Goal: Task Accomplishment & Management: Complete application form

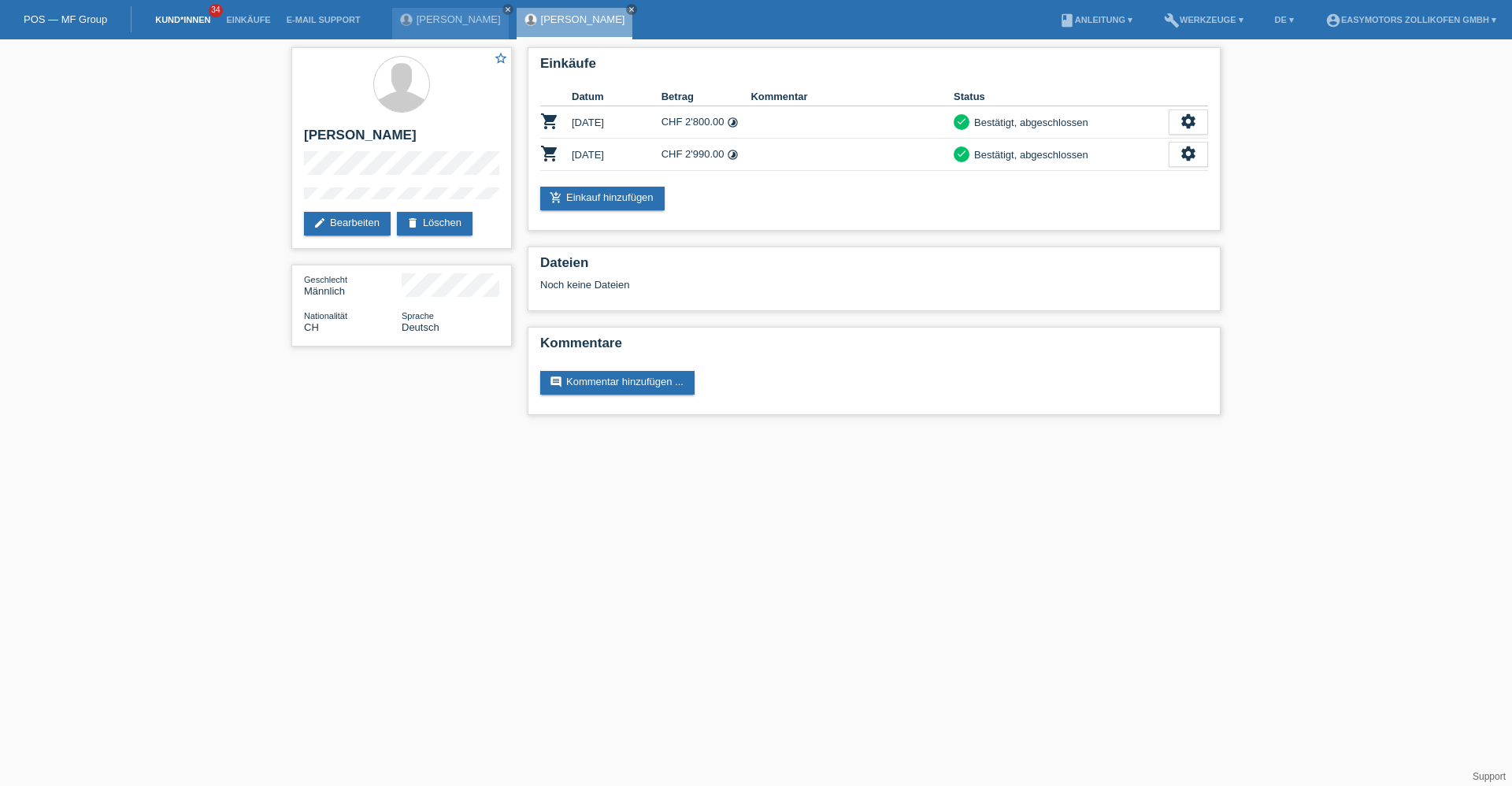
click at [184, 16] on link "Kund*innen" at bounding box center [182, 19] width 71 height 9
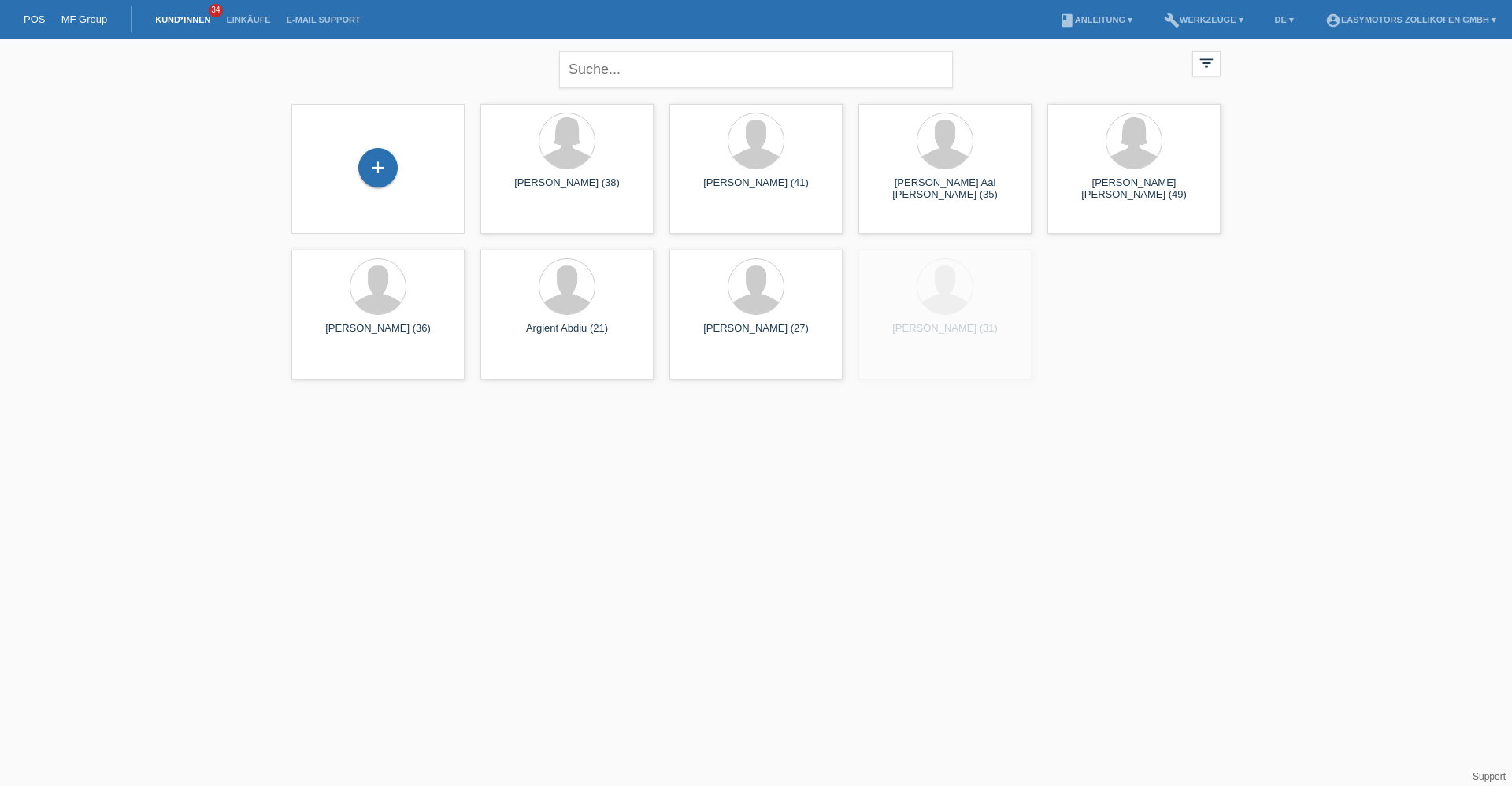
click at [403, 182] on div "+" at bounding box center [378, 169] width 148 height 42
click at [396, 163] on div "+" at bounding box center [378, 167] width 38 height 27
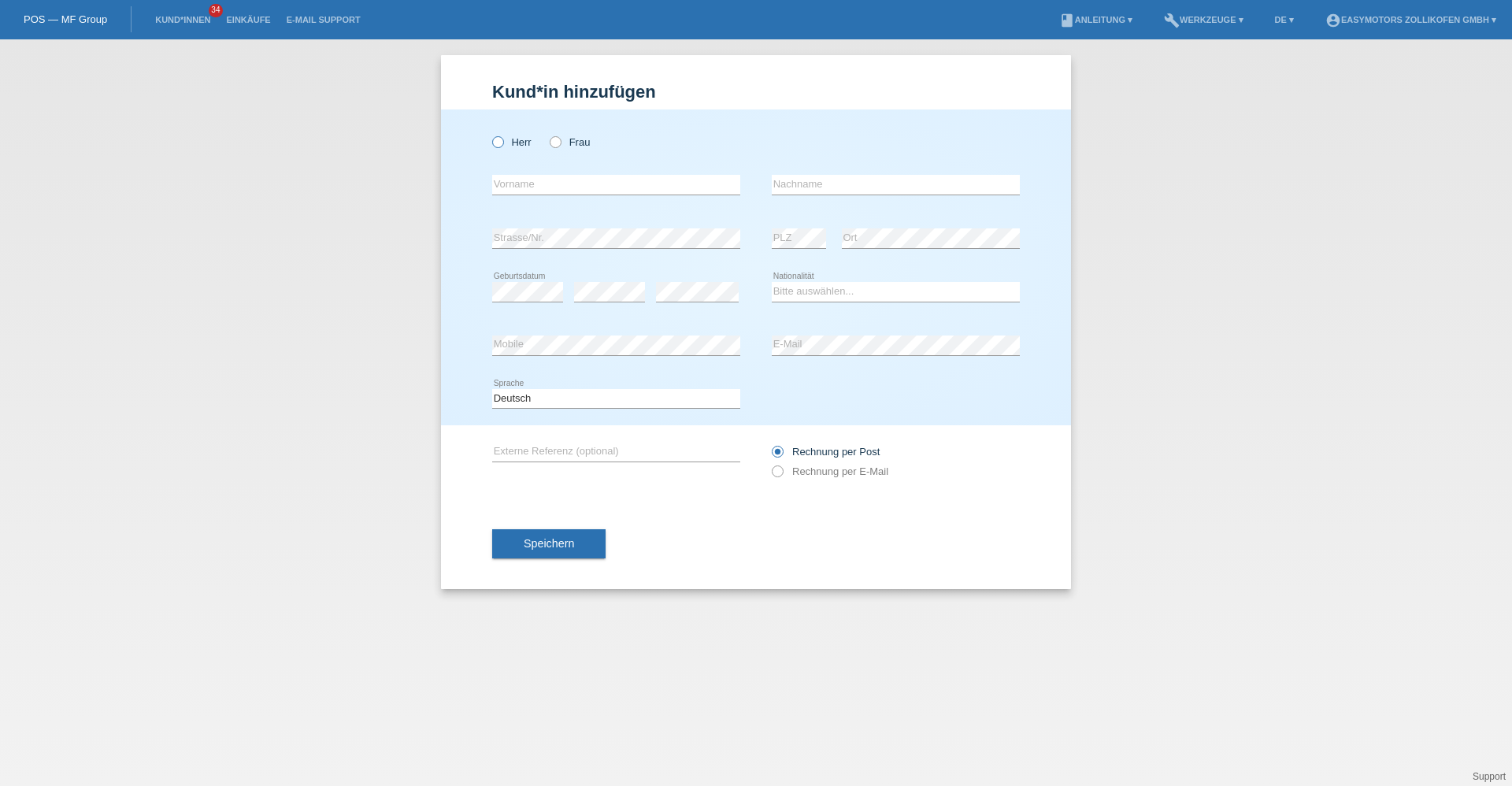
click at [523, 141] on label "Herr" at bounding box center [511, 142] width 39 height 12
click at [503, 141] on input "Herr" at bounding box center [497, 141] width 10 height 10
radio input "true"
click at [526, 181] on input "text" at bounding box center [616, 185] width 248 height 20
type input "Albin"
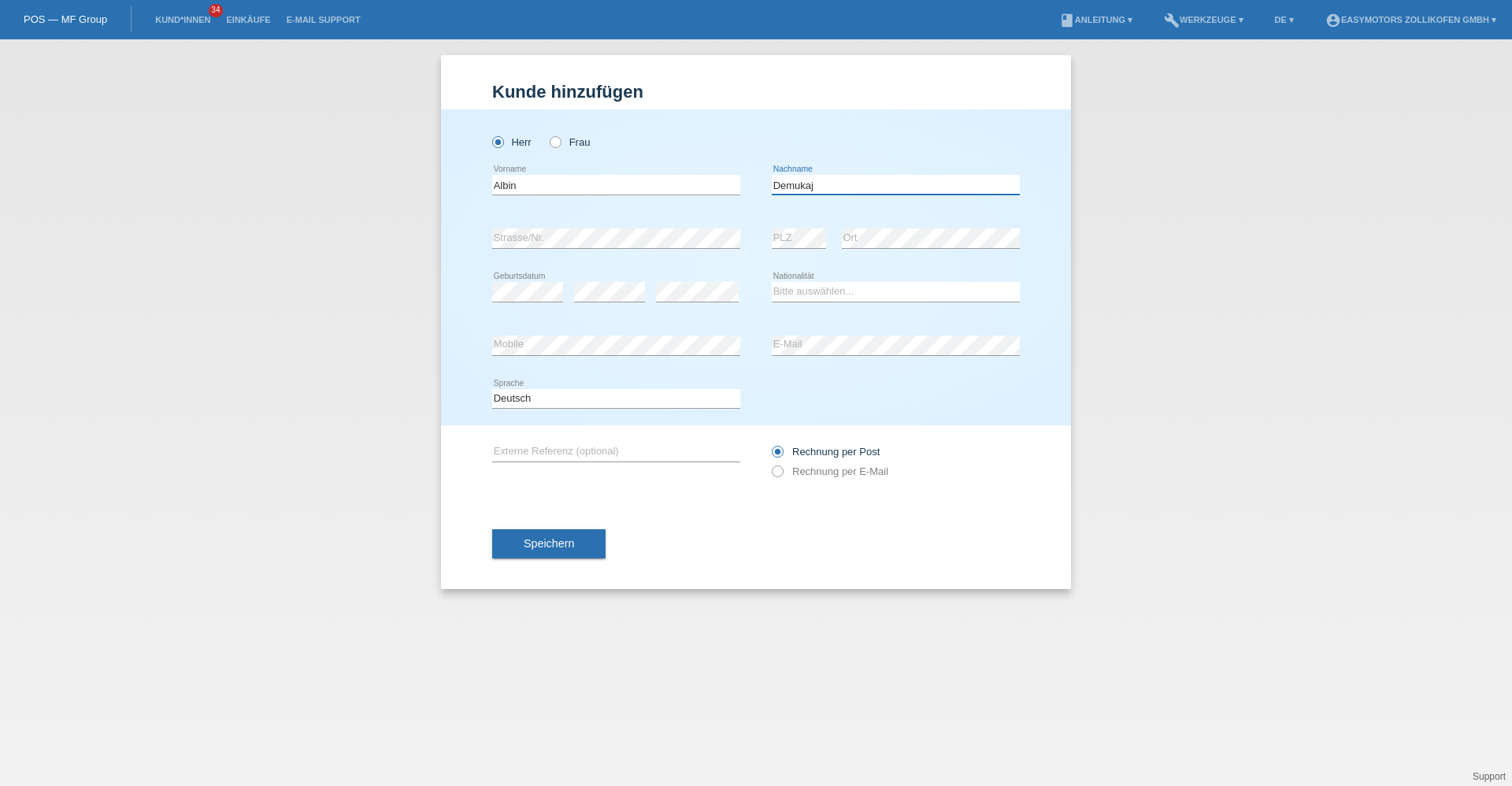
type input "Demukaj"
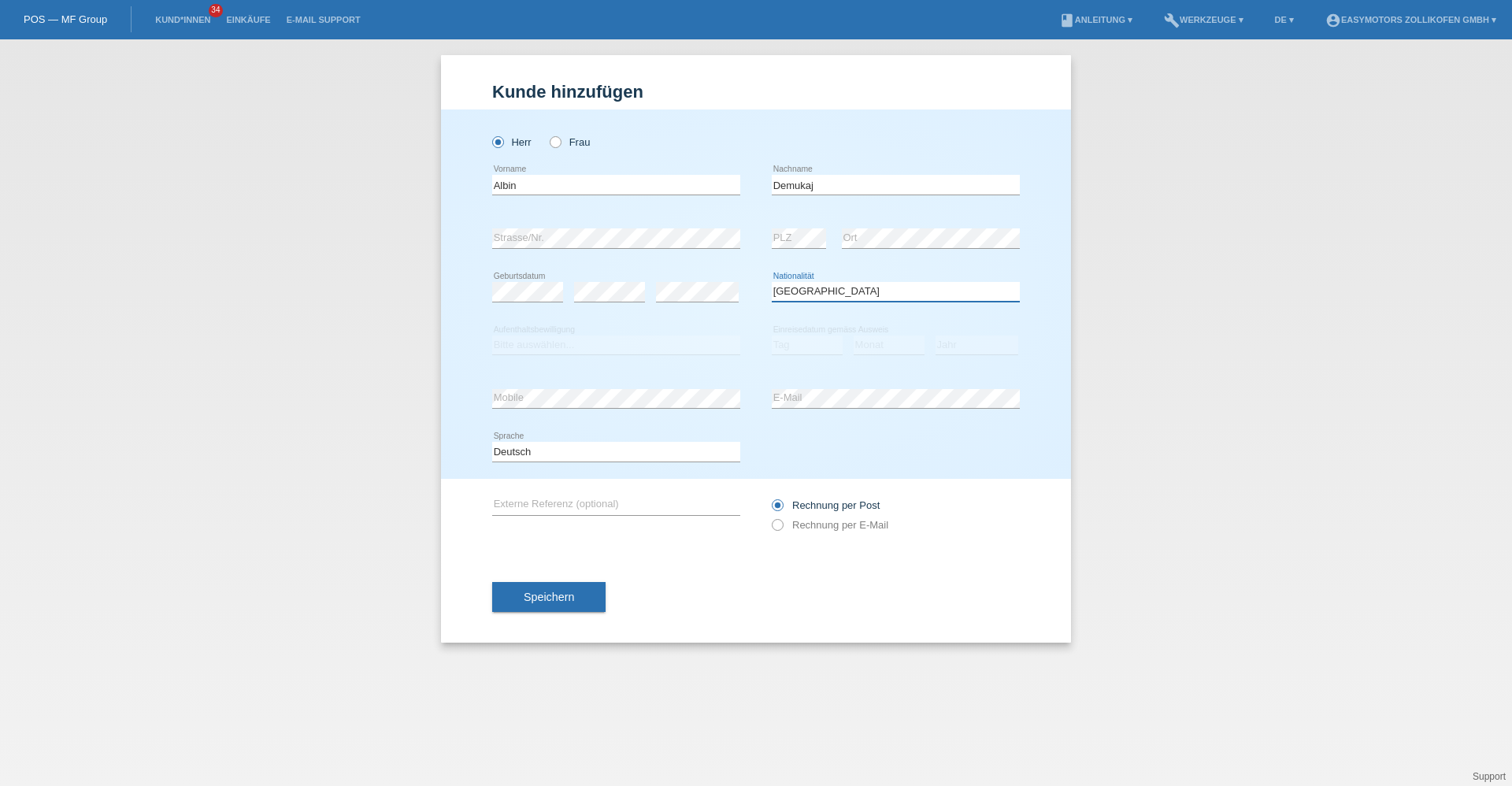
select select "XK"
select select "C"
select select "11"
select select "04"
select select "1999"
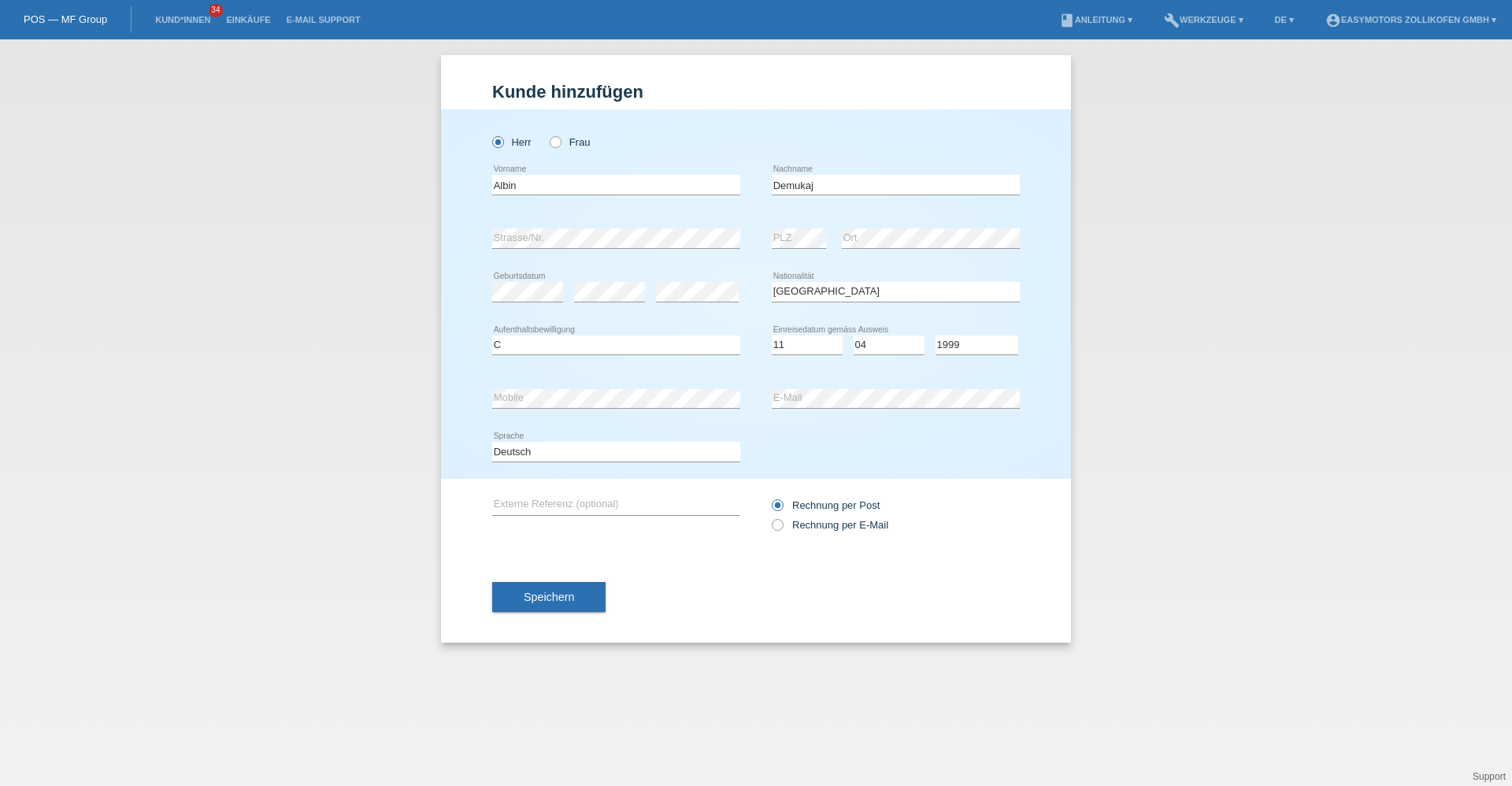
click at [550, 581] on div "Speichern" at bounding box center [756, 596] width 528 height 91
click at [545, 596] on span "Speichern" at bounding box center [549, 597] width 50 height 13
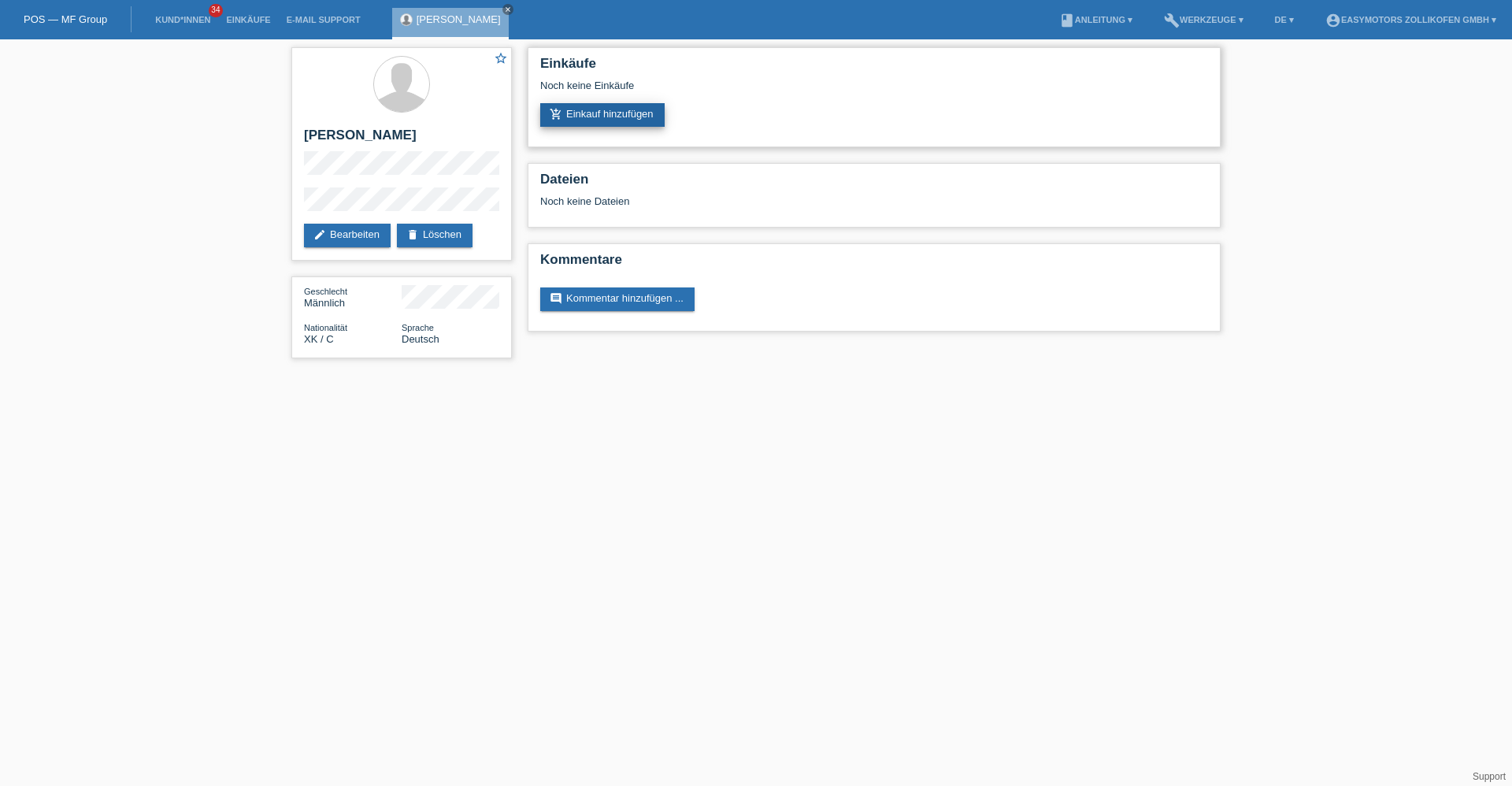
click at [603, 117] on link "add_shopping_cart Einkauf hinzufügen" at bounding box center [602, 115] width 124 height 24
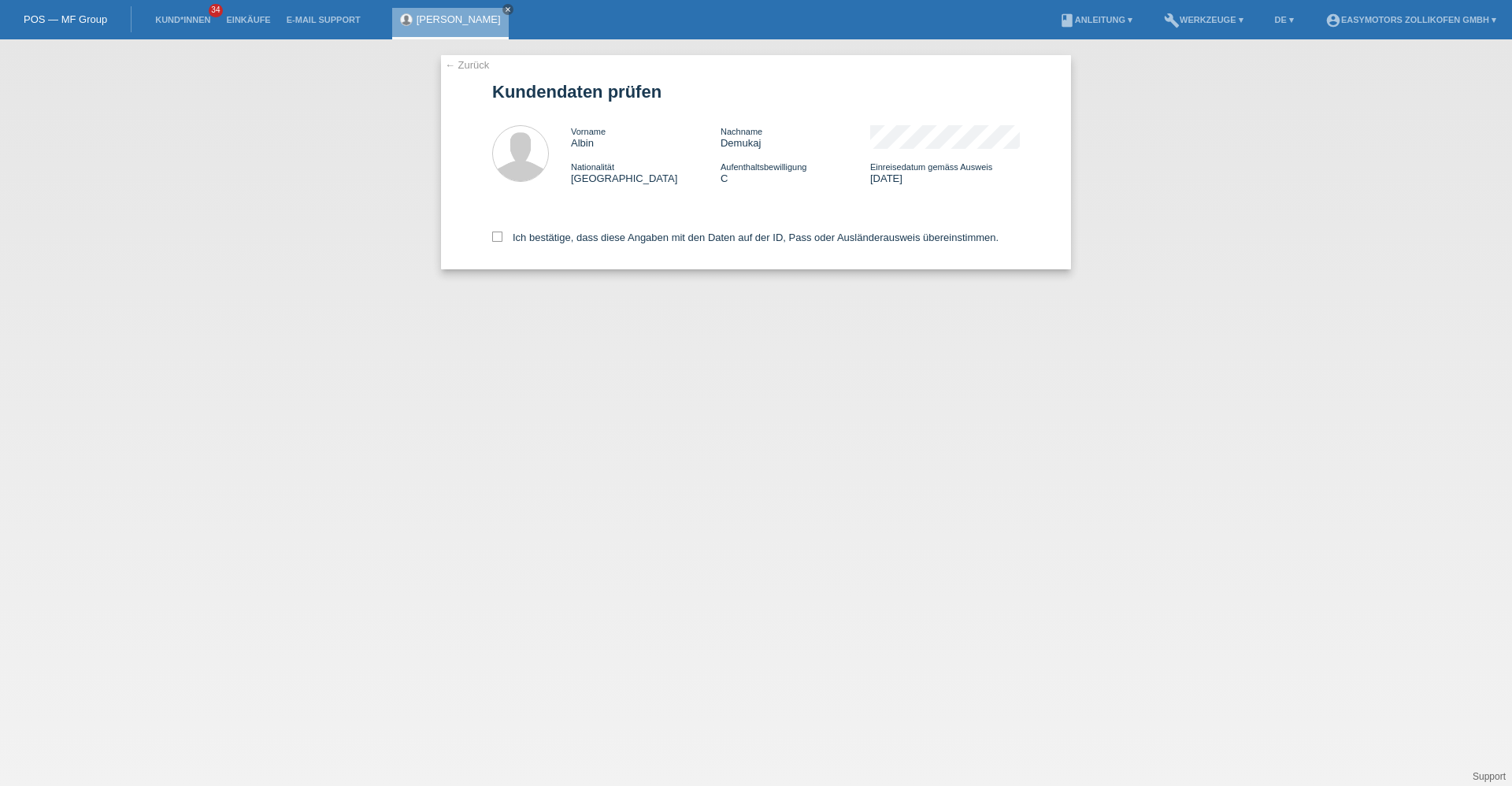
click at [492, 233] on div "← Zurück Kundendaten prüfen Vorname [PERSON_NAME] Nachname [PERSON_NAME] Nation…" at bounding box center [756, 162] width 630 height 214
click at [495, 232] on icon at bounding box center [497, 237] width 10 height 10
click at [495, 232] on input "Ich bestätige, dass diese Angaben mit den Daten auf der ID, Pass oder Ausländer…" at bounding box center [497, 237] width 10 height 10
checkbox input "true"
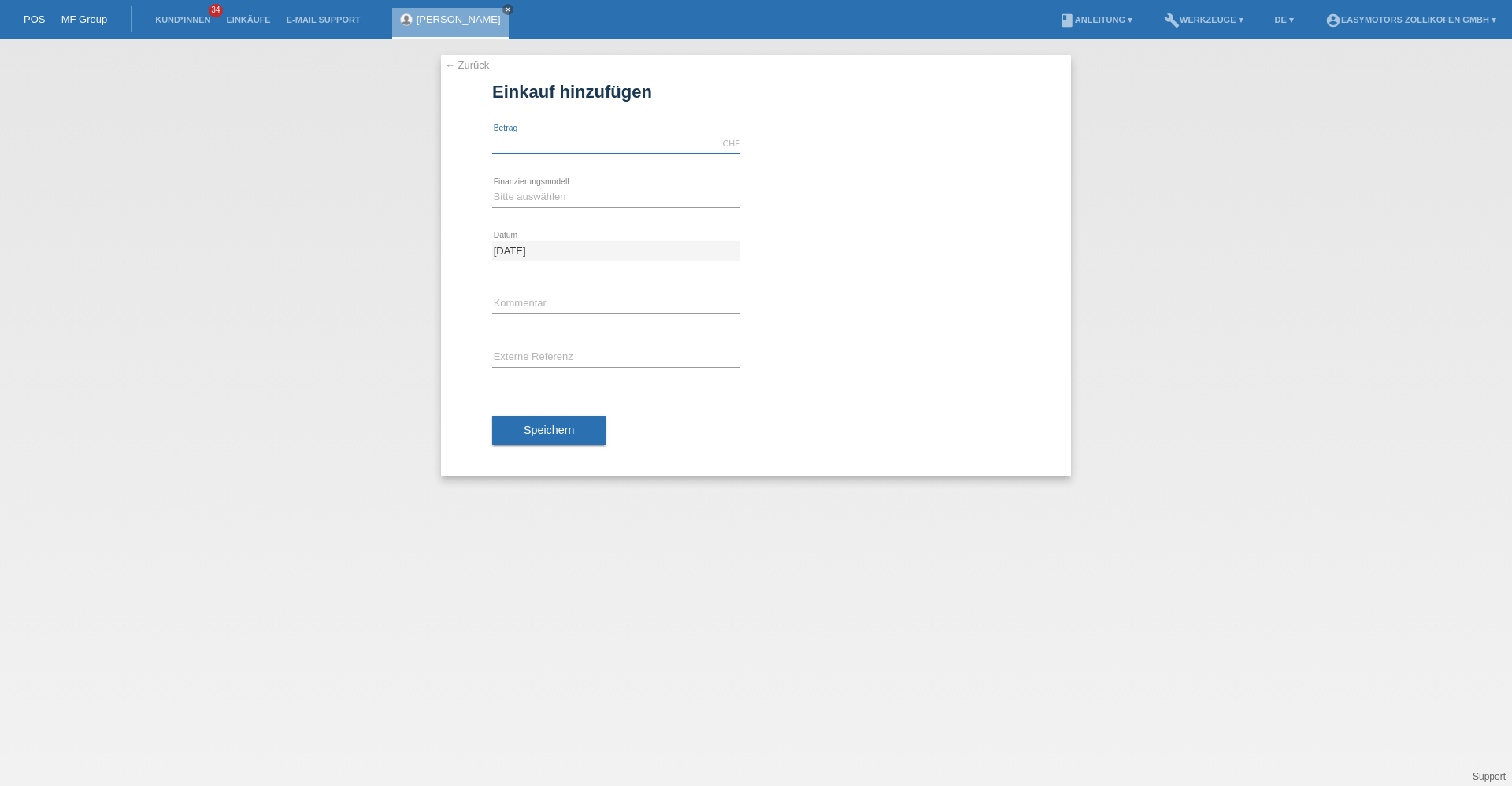
click at [558, 147] on input "text" at bounding box center [616, 144] width 248 height 20
type input "4990.00"
click at [510, 200] on select "Bitte auswählen Fixe Raten Kauf auf Rechnung mit Teilzahlungsoption" at bounding box center [616, 196] width 248 height 19
select select "67"
click at [492, 187] on select "Bitte auswählen Fixe Raten Kauf auf Rechnung mit Teilzahlungsoption" at bounding box center [616, 196] width 248 height 19
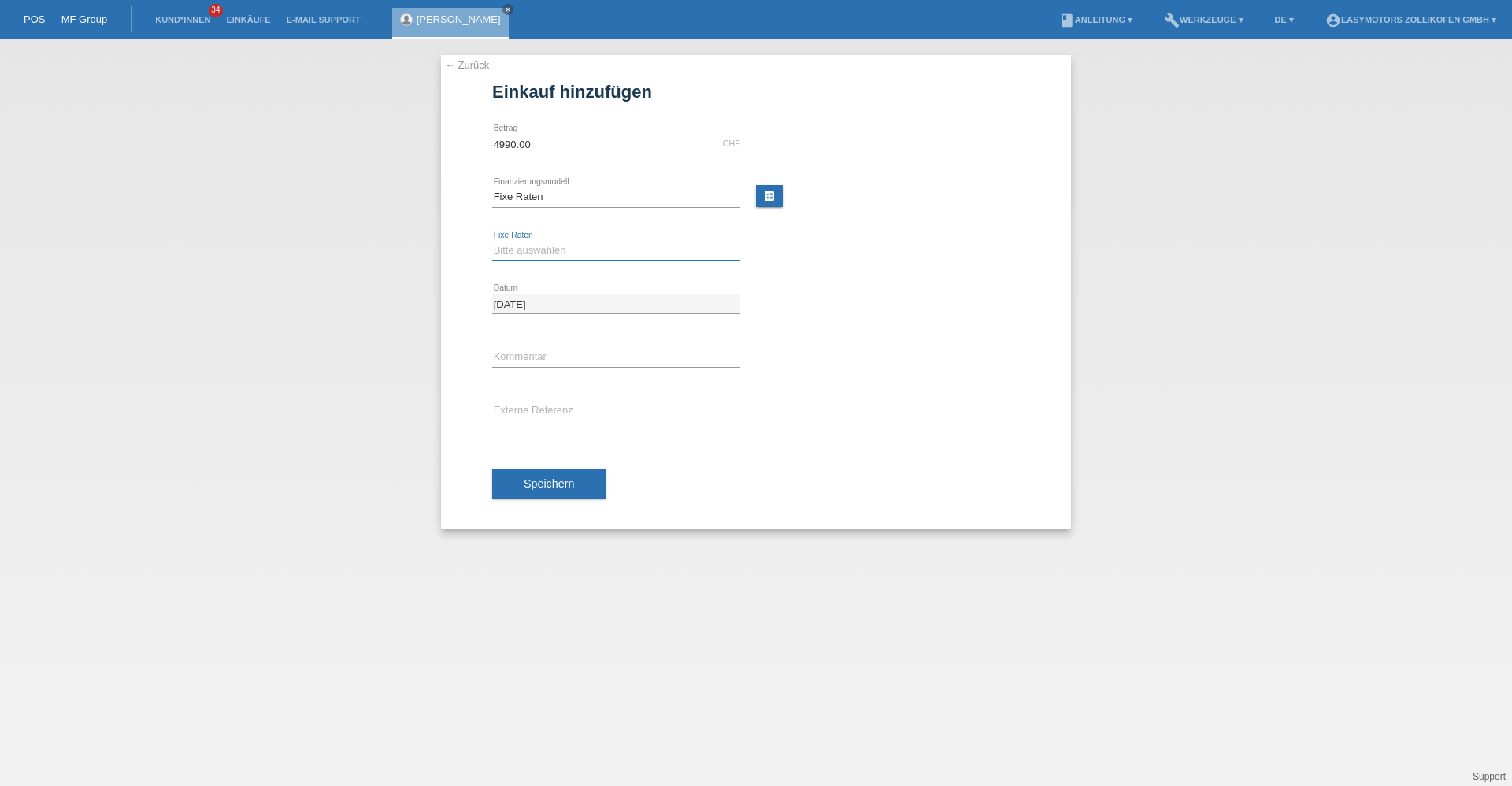
drag, startPoint x: 527, startPoint y: 244, endPoint x: 529, endPoint y: 261, distance: 16.7
click at [527, 244] on select "Bitte auswählen 12 Raten 24 Raten 36 Raten 48 Raten" at bounding box center [616, 250] width 248 height 19
select select "136"
click at [492, 241] on select "Bitte auswählen 12 Raten 24 Raten 36 Raten 48 Raten" at bounding box center [616, 250] width 248 height 19
click at [531, 479] on span "Speichern" at bounding box center [549, 483] width 50 height 13
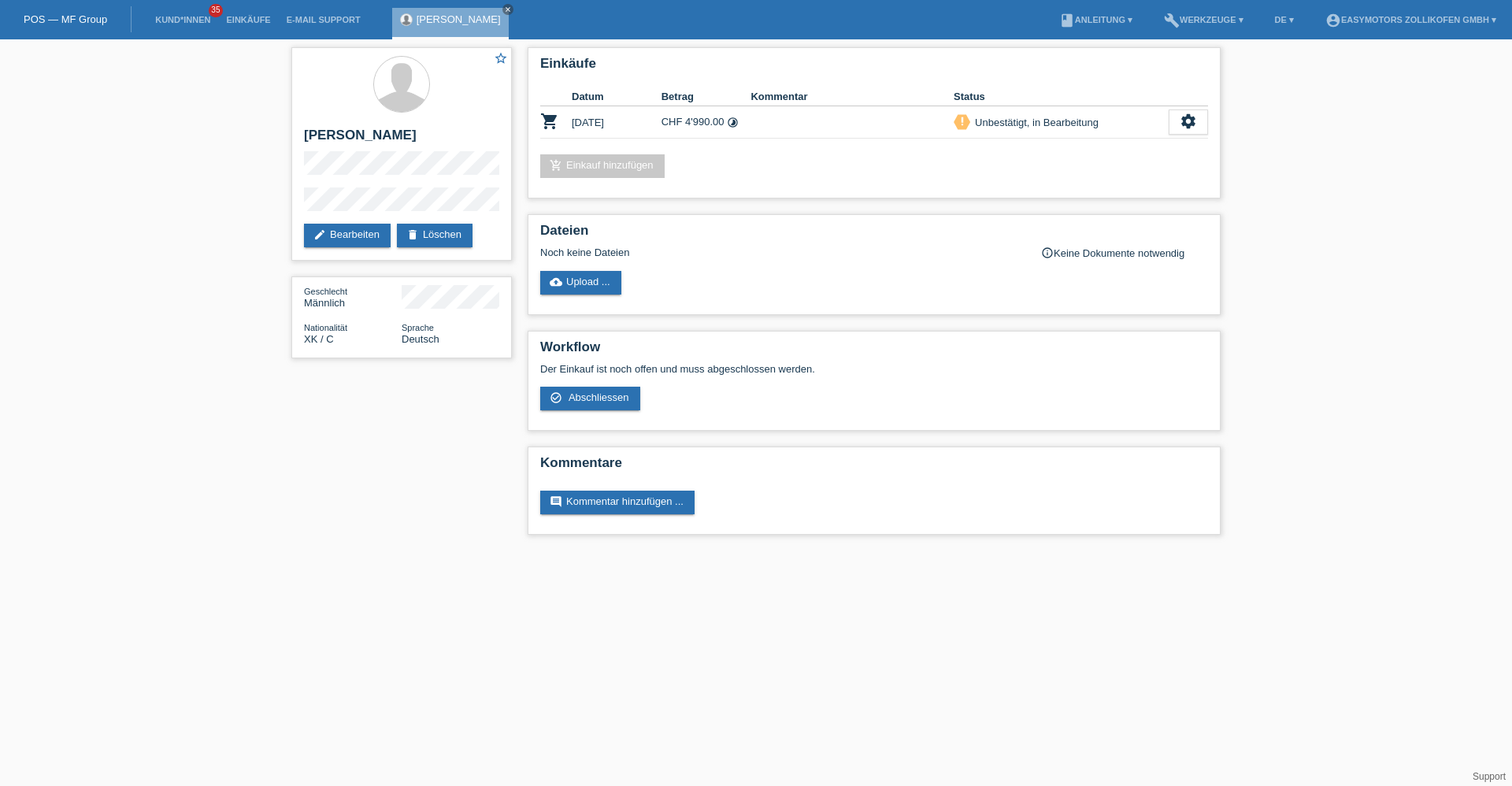
click at [167, 8] on li "Kund*innen 35" at bounding box center [182, 20] width 71 height 40
click at [167, 11] on li "Kund*innen 35" at bounding box center [182, 20] width 71 height 40
click at [166, 14] on li "Kund*innen 35" at bounding box center [182, 20] width 71 height 40
click at [169, 20] on link "Kund*innen" at bounding box center [182, 19] width 71 height 9
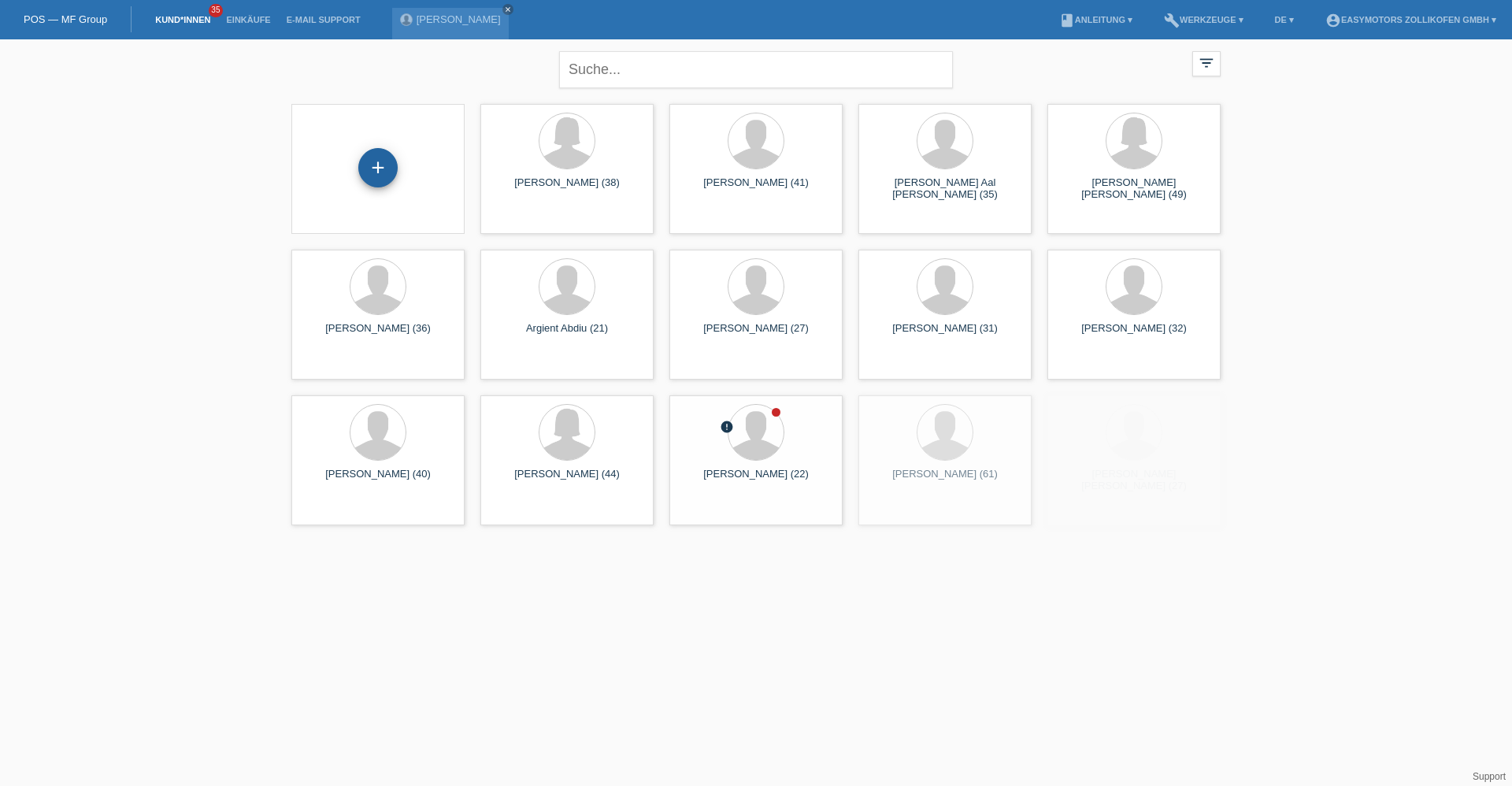
click at [387, 158] on div "+" at bounding box center [377, 167] width 39 height 39
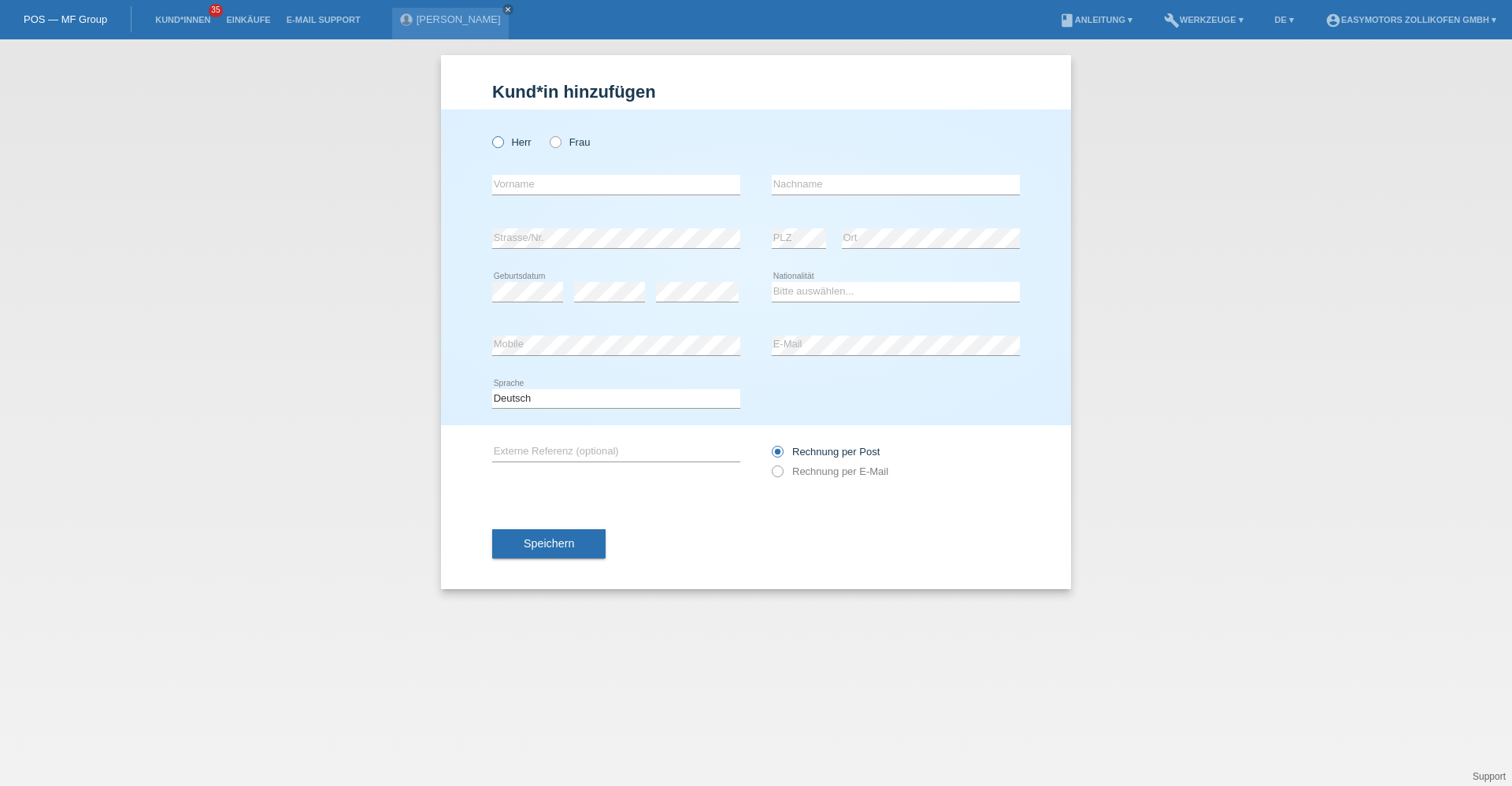
click at [490, 134] on icon at bounding box center [490, 134] width 0 height 0
click at [499, 137] on input "Herr" at bounding box center [497, 141] width 10 height 10
radio input "true"
click at [541, 179] on input "text" at bounding box center [616, 185] width 248 height 20
type input "Riton"
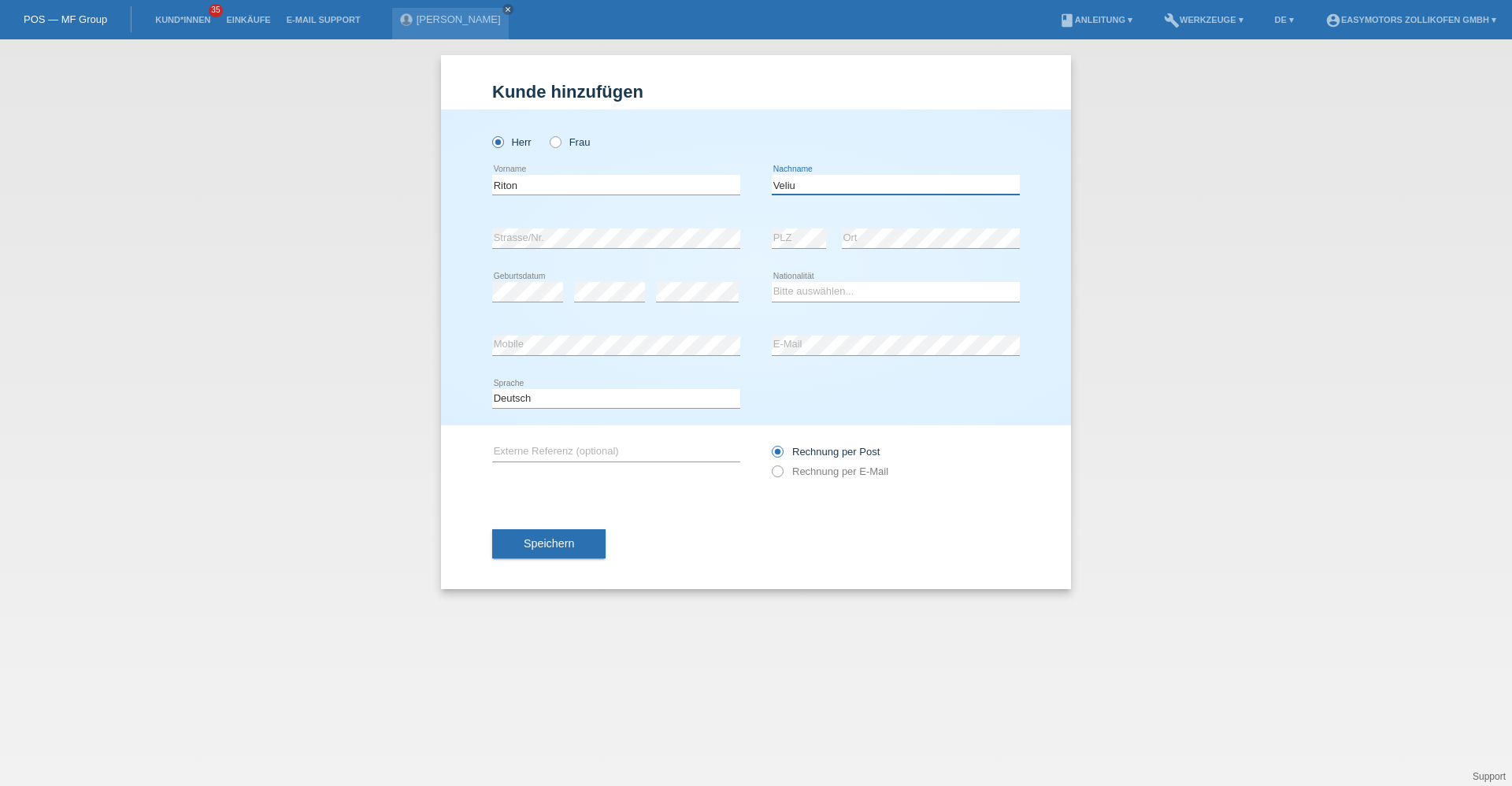
type input "Veliu"
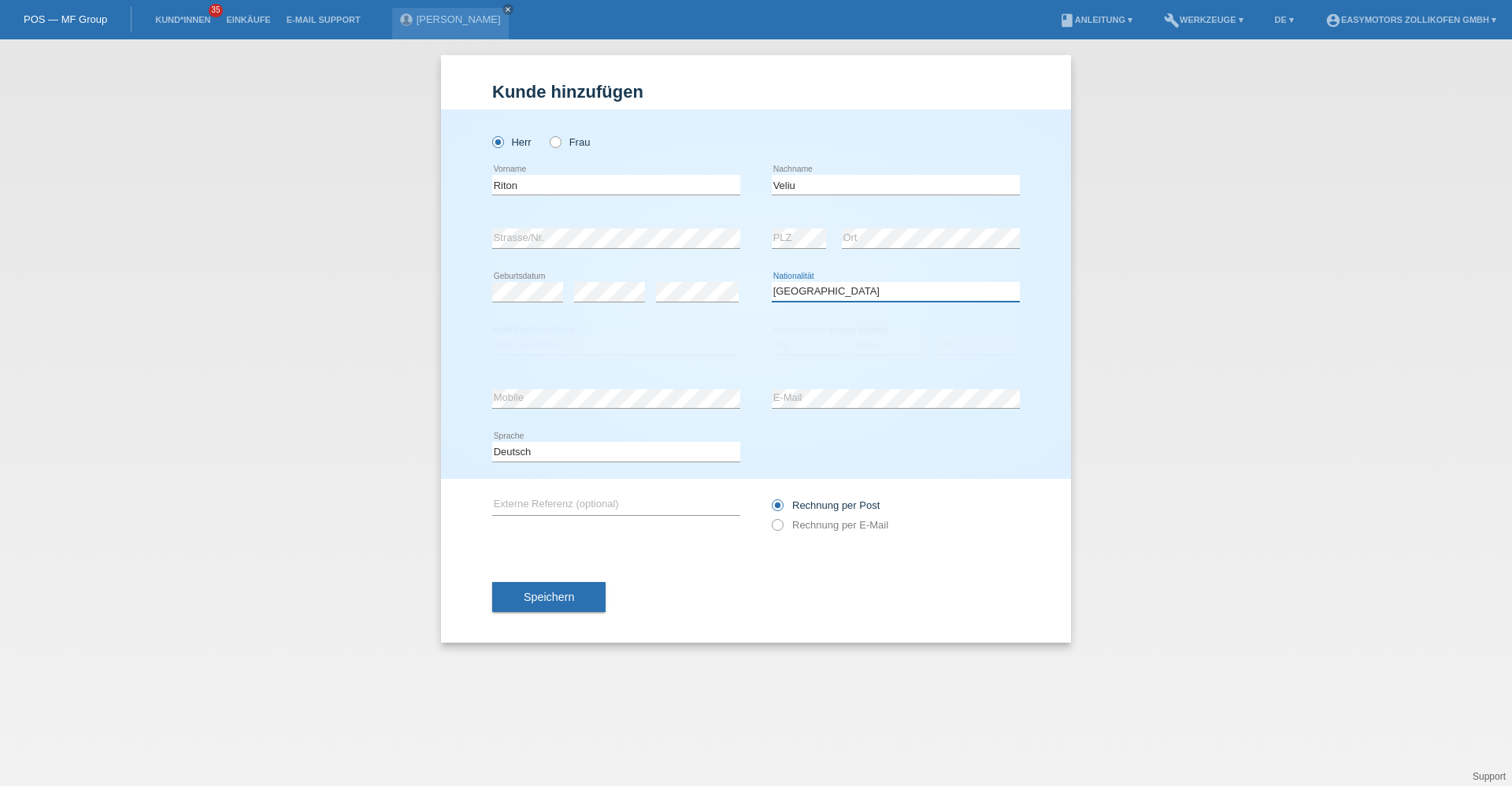
select select "IT"
select select "B"
select select "01"
select select "10"
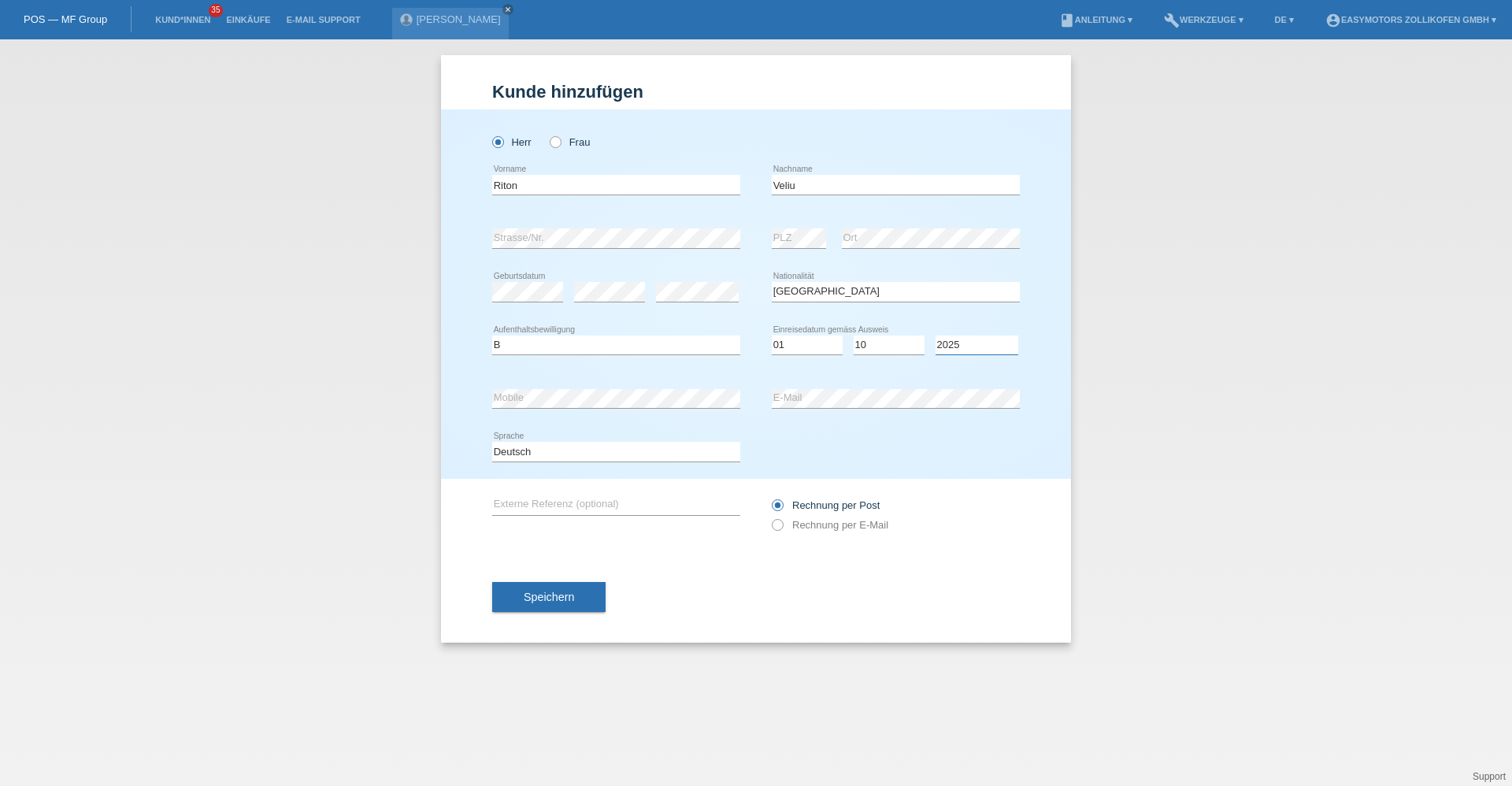
select select "2021"
click at [814, 387] on div "error E-Mail" at bounding box center [896, 399] width 248 height 54
click at [531, 584] on button "Speichern" at bounding box center [548, 597] width 113 height 30
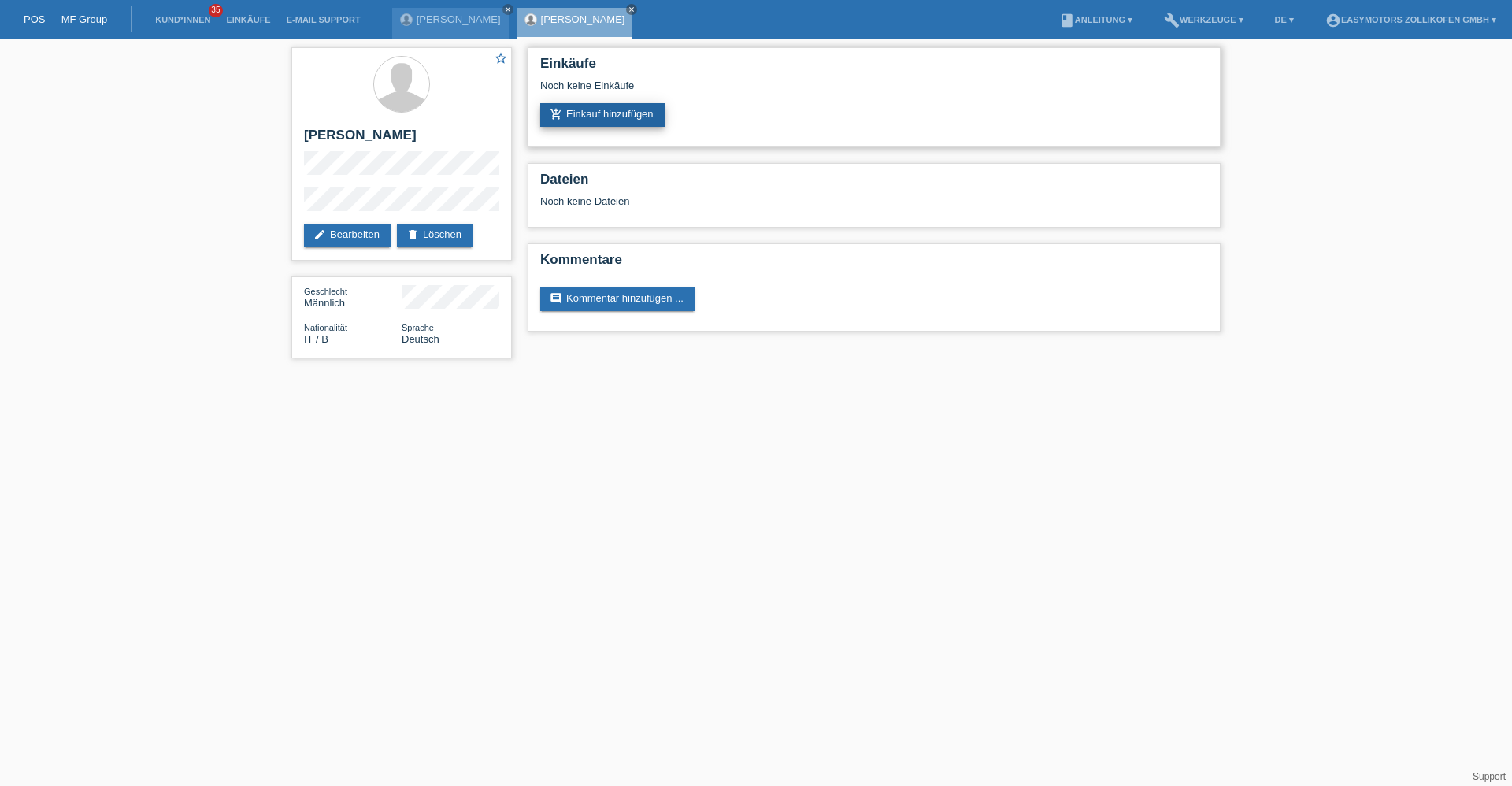
click at [611, 109] on link "add_shopping_cart Einkauf hinzufügen" at bounding box center [602, 115] width 124 height 24
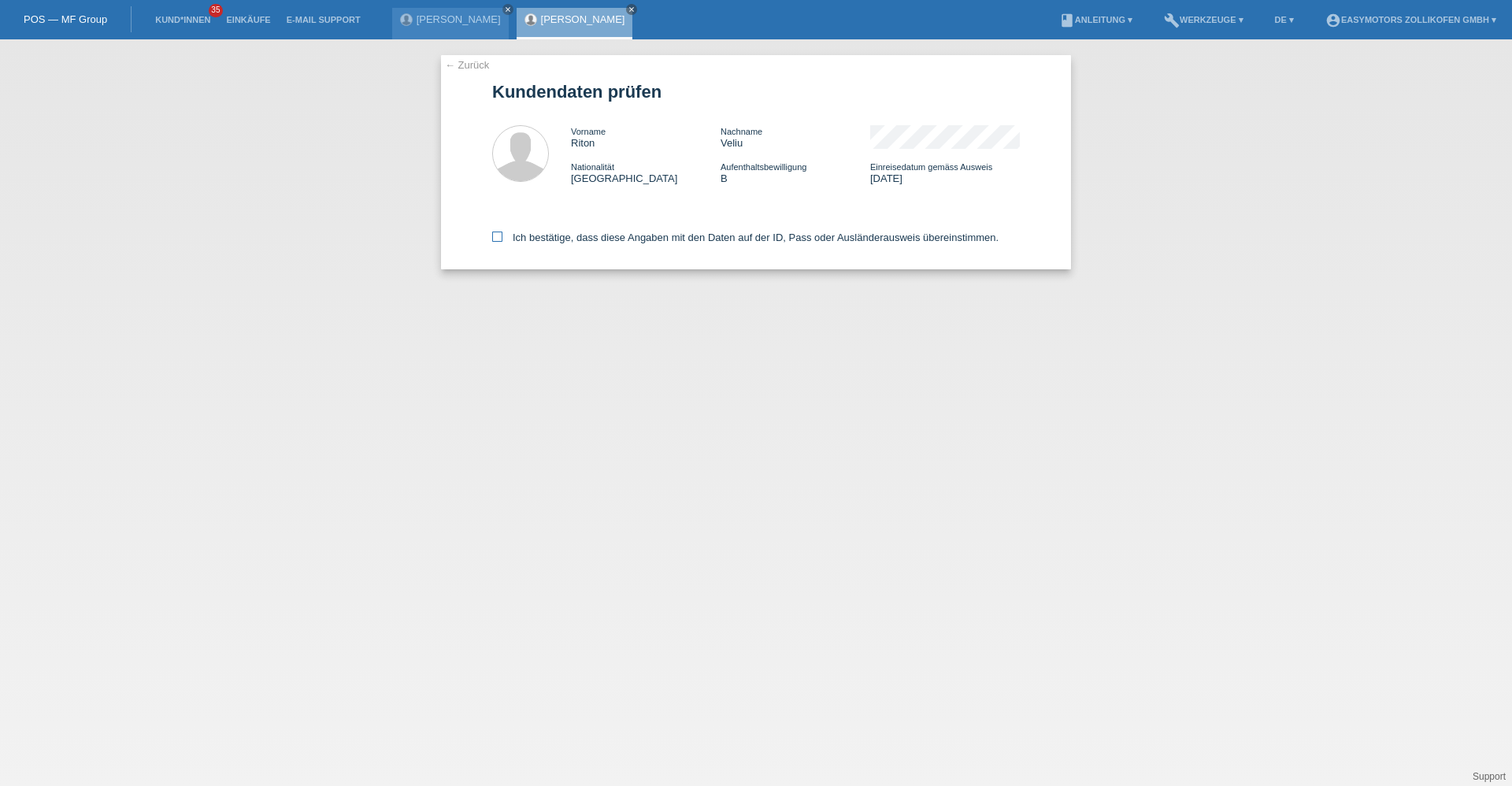
click at [501, 243] on label "Ich bestätige, dass diese Angaben mit den Daten auf der ID, Pass oder Ausländer…" at bounding box center [745, 238] width 506 height 12
click at [501, 242] on input "Ich bestätige, dass diese Angaben mit den Daten auf der ID, Pass oder Ausländer…" at bounding box center [497, 237] width 10 height 10
checkbox input "true"
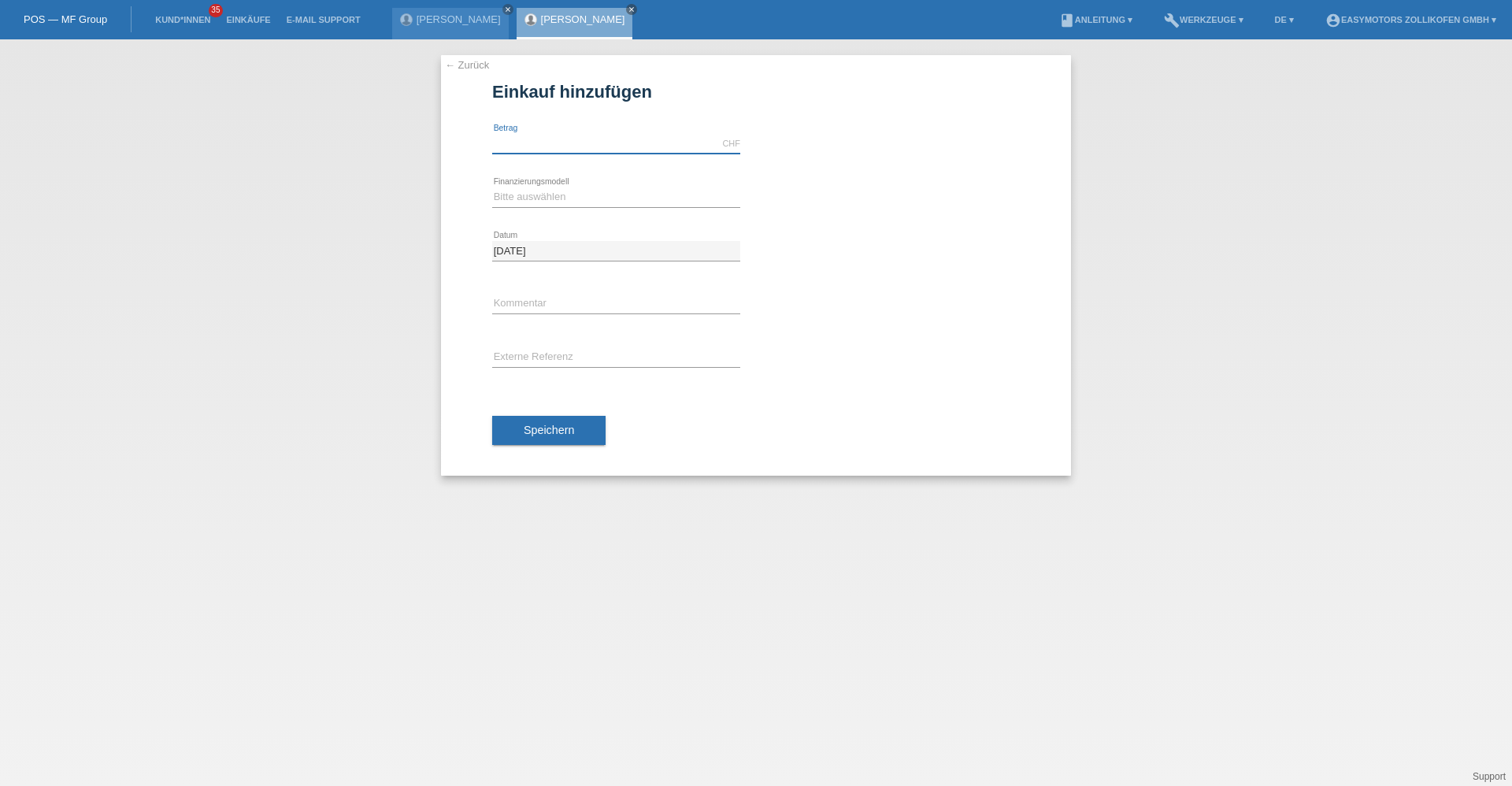
click at [560, 143] on input "text" at bounding box center [616, 144] width 248 height 20
type input "3990.00"
click at [516, 191] on select "Bitte auswählen Fixe Raten Kauf auf Rechnung mit Teilzahlungsoption" at bounding box center [616, 196] width 248 height 19
select select "67"
click at [492, 187] on select "Bitte auswählen Fixe Raten Kauf auf Rechnung mit Teilzahlungsoption" at bounding box center [616, 196] width 248 height 19
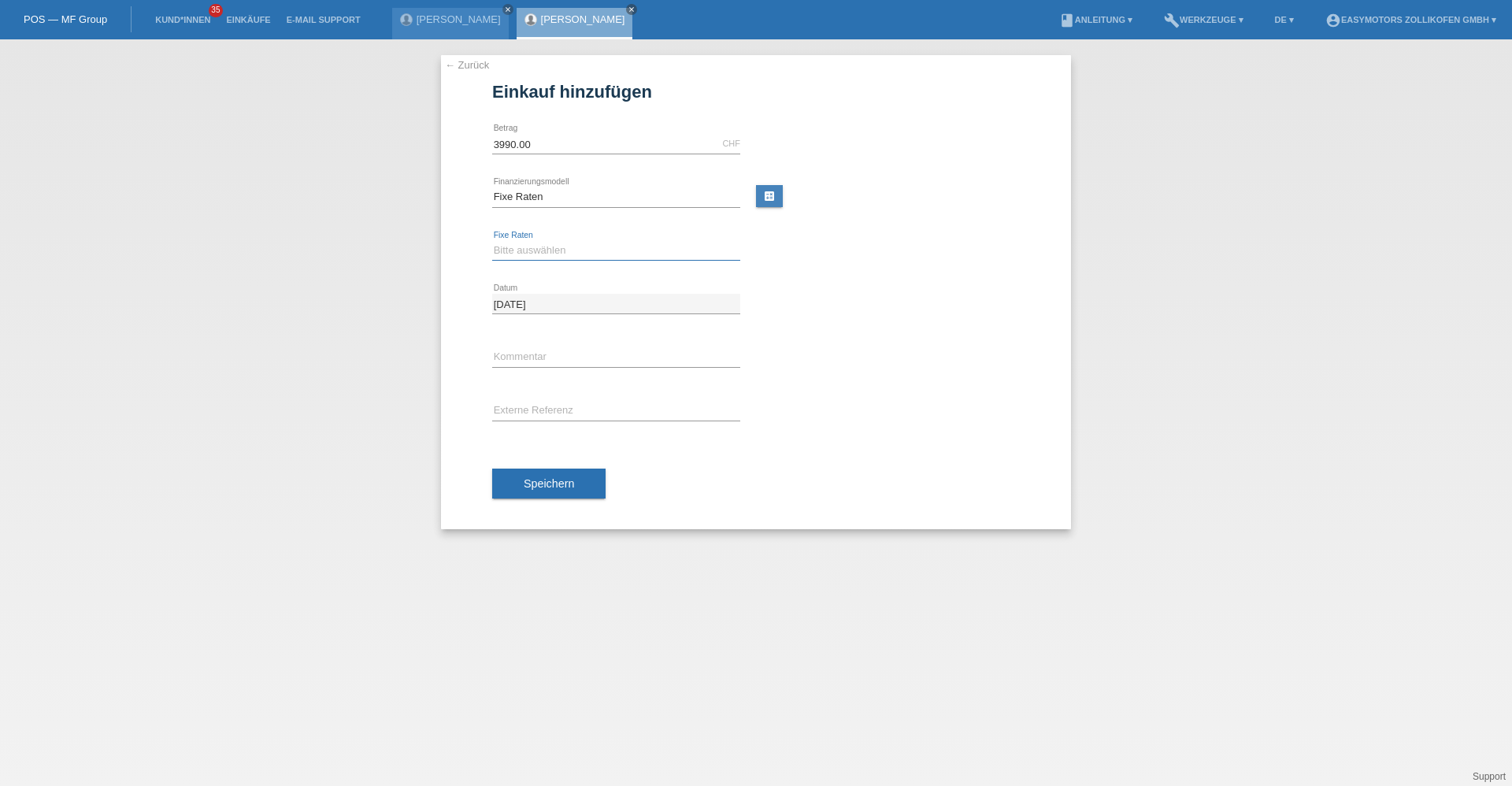
click at [526, 254] on select "Bitte auswählen 12 Raten 24 Raten 36 Raten 48 Raten" at bounding box center [616, 250] width 248 height 19
select select "136"
click at [492, 241] on select "Bitte auswählen 12 Raten 24 Raten 36 Raten 48 Raten" at bounding box center [616, 250] width 248 height 19
click at [539, 496] on button "Speichern" at bounding box center [548, 484] width 113 height 30
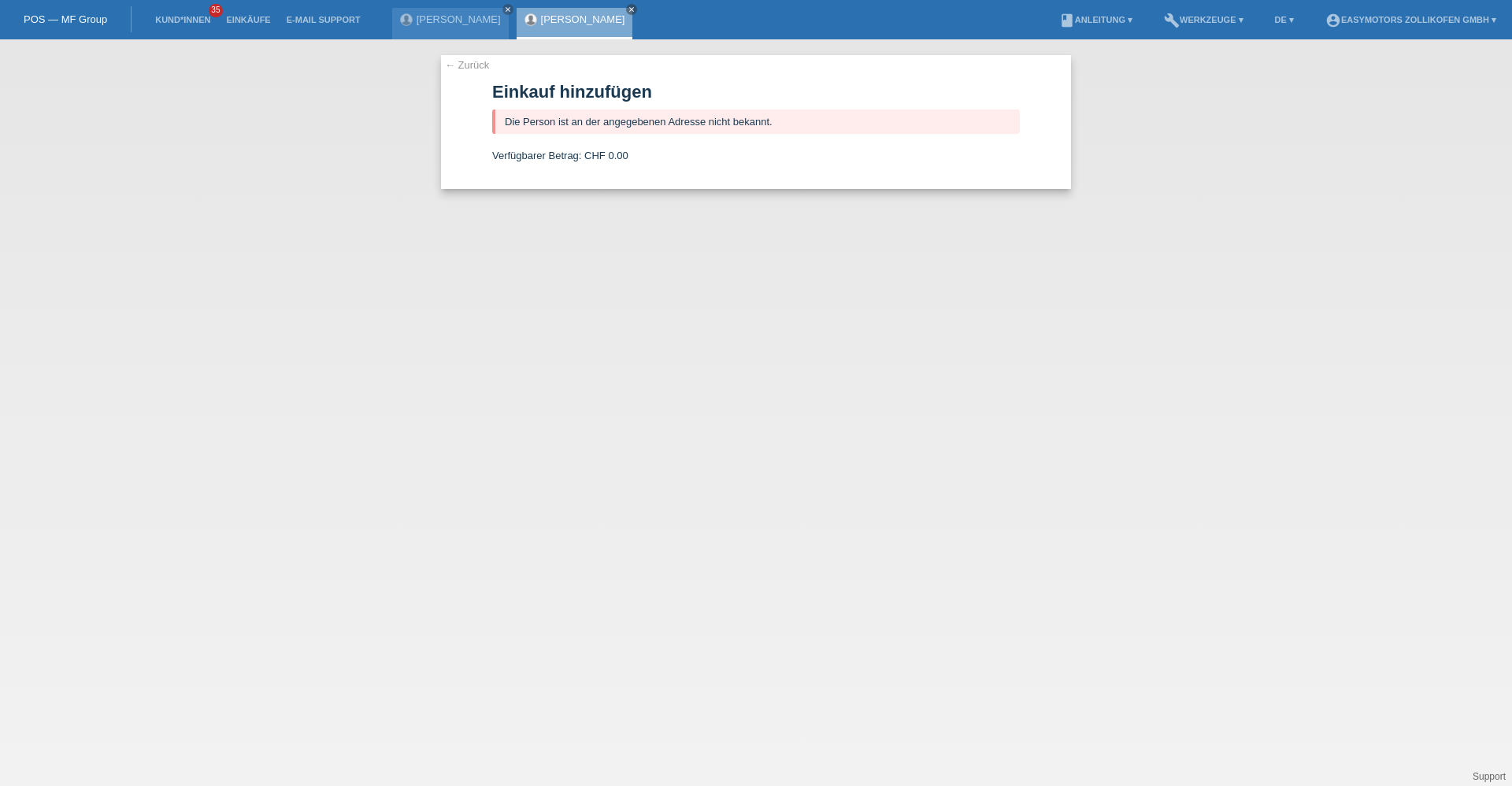
click at [566, 20] on link "[PERSON_NAME]" at bounding box center [583, 19] width 84 height 12
